Goal: Find specific page/section: Find specific page/section

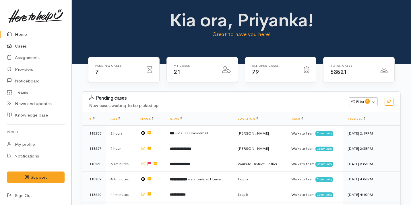
click at [17, 48] on link "Cases" at bounding box center [35, 46] width 71 height 12
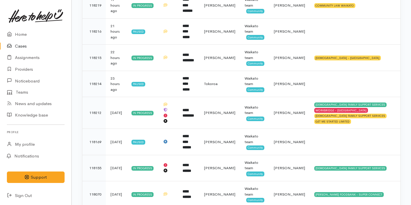
scroll to position [257, 0]
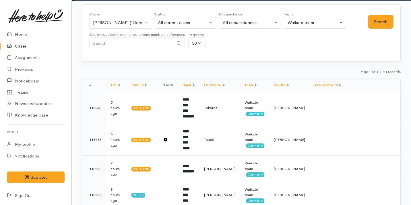
scroll to position [26, 0]
